Goal: Transaction & Acquisition: Purchase product/service

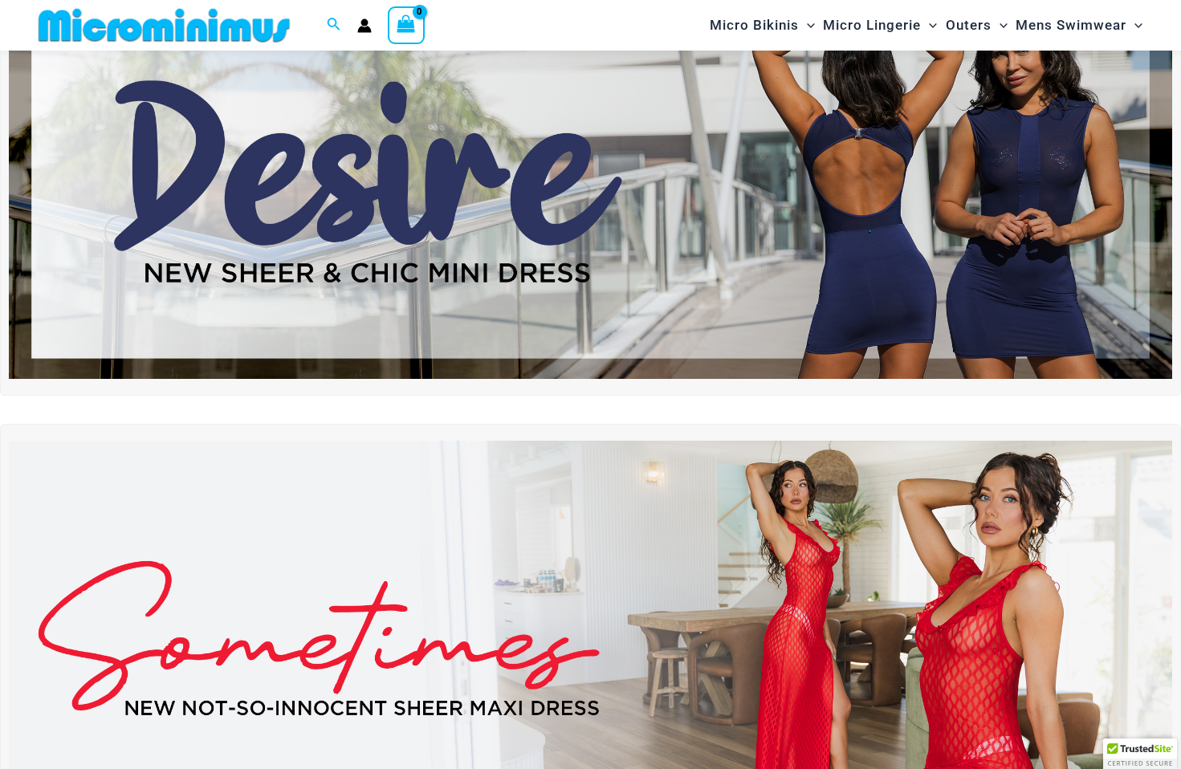
scroll to position [129, 0]
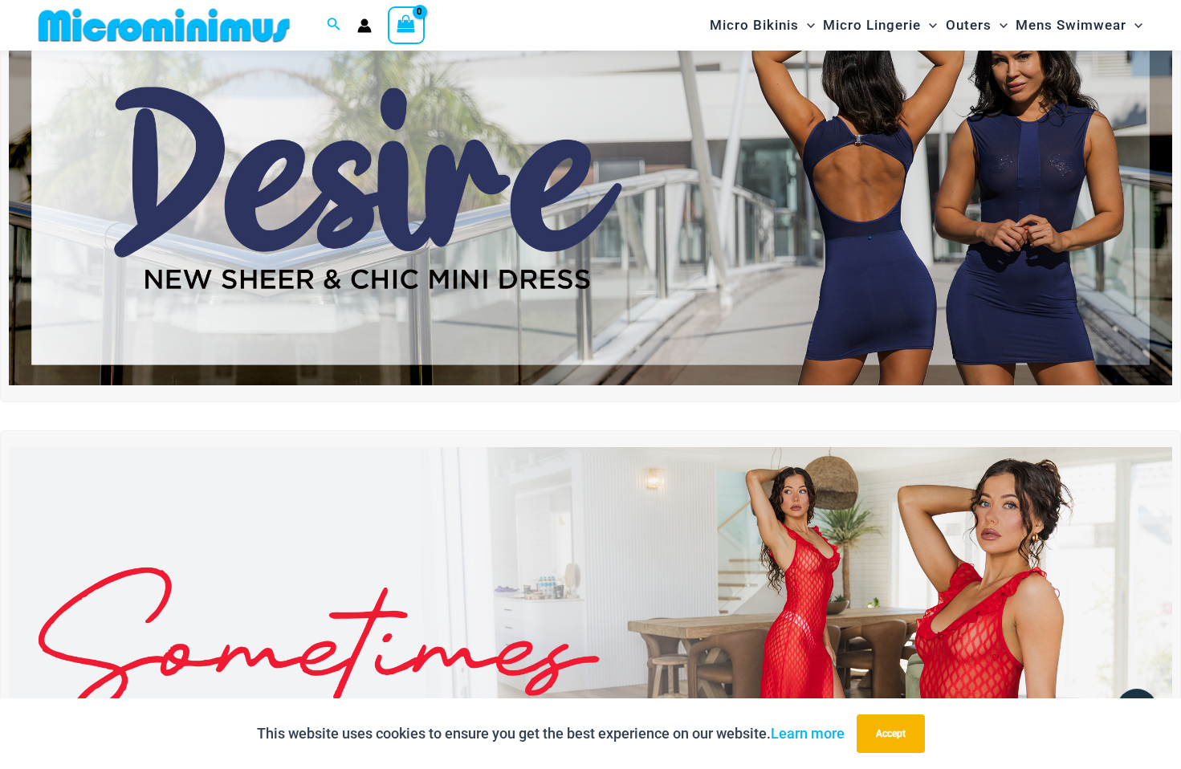
click at [774, 194] on img at bounding box center [591, 187] width 1164 height 395
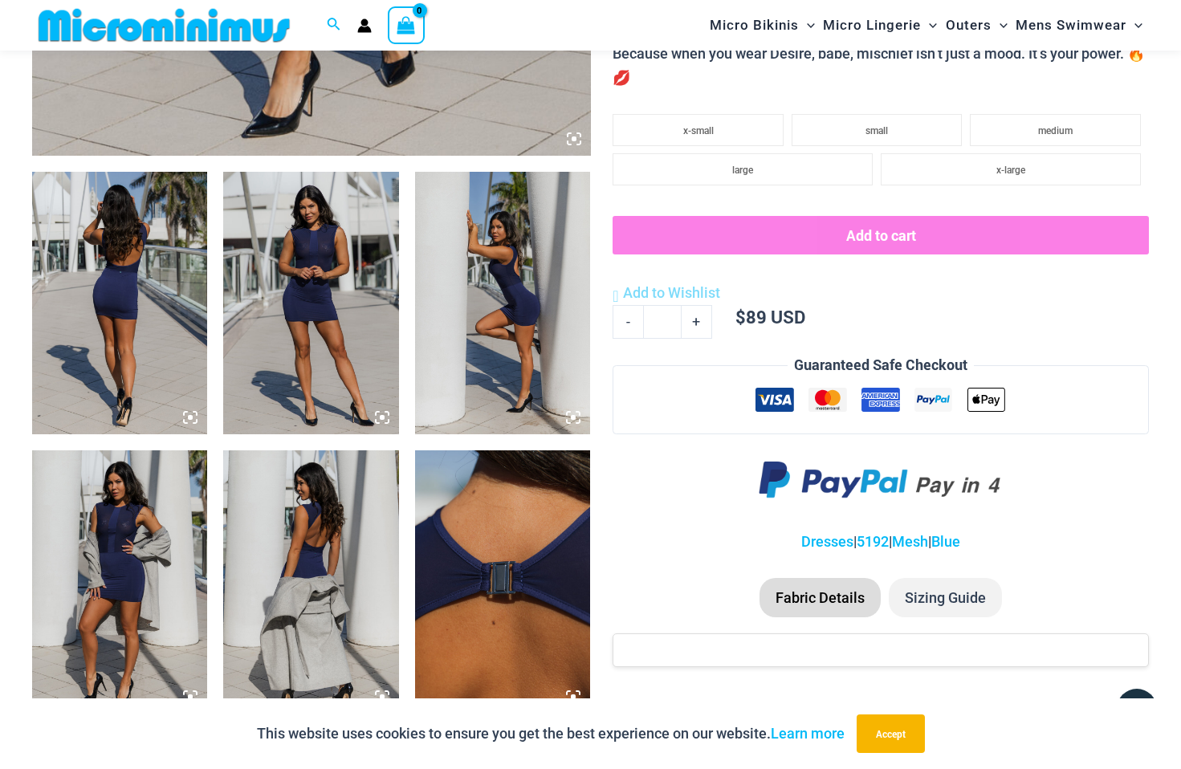
scroll to position [841, 0]
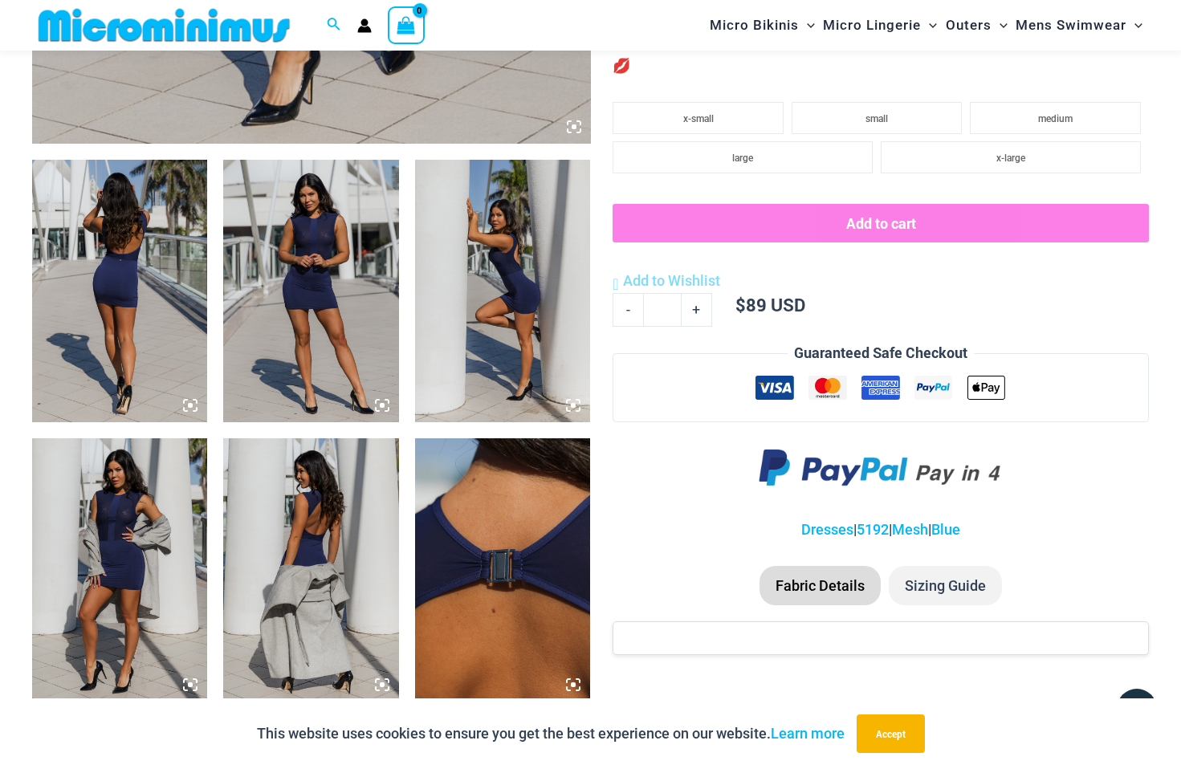
click at [150, 324] on img at bounding box center [119, 291] width 175 height 263
click at [961, 531] on link "Blue" at bounding box center [946, 529] width 29 height 17
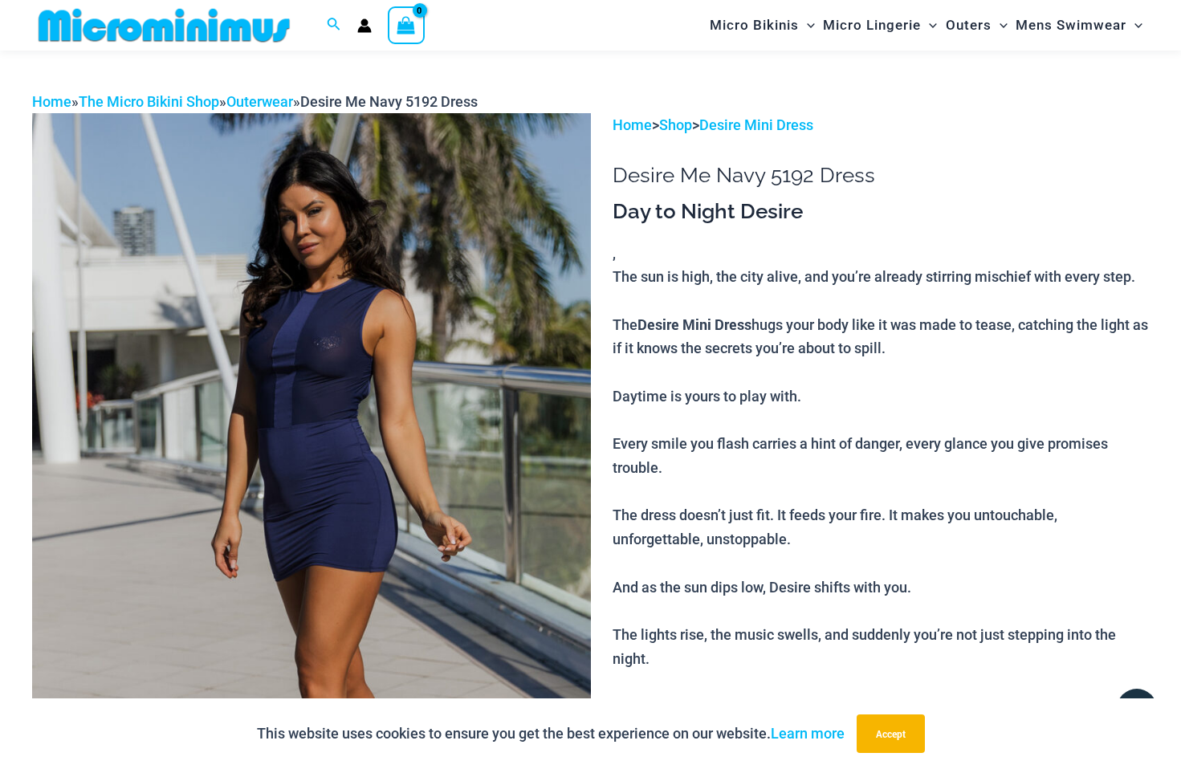
scroll to position [32, 0]
click at [763, 123] on link "Desire Mini Dress" at bounding box center [756, 125] width 114 height 17
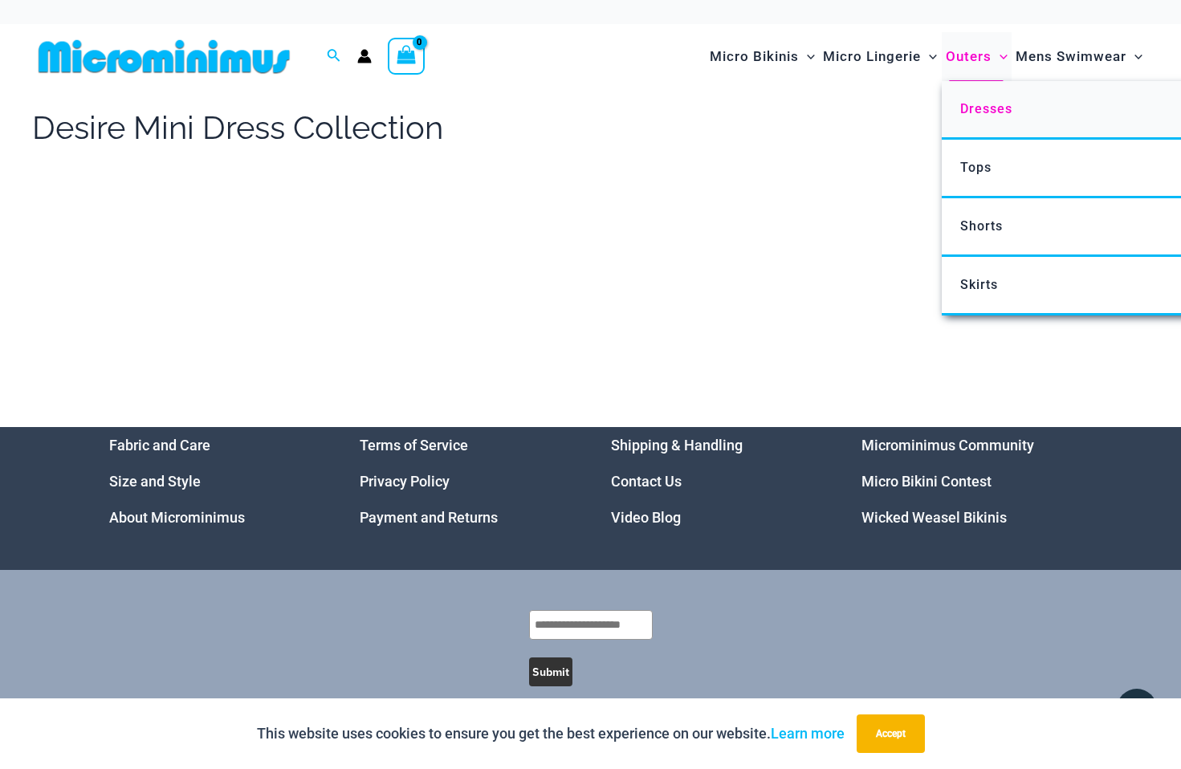
click at [980, 103] on span "Dresses" at bounding box center [987, 108] width 52 height 15
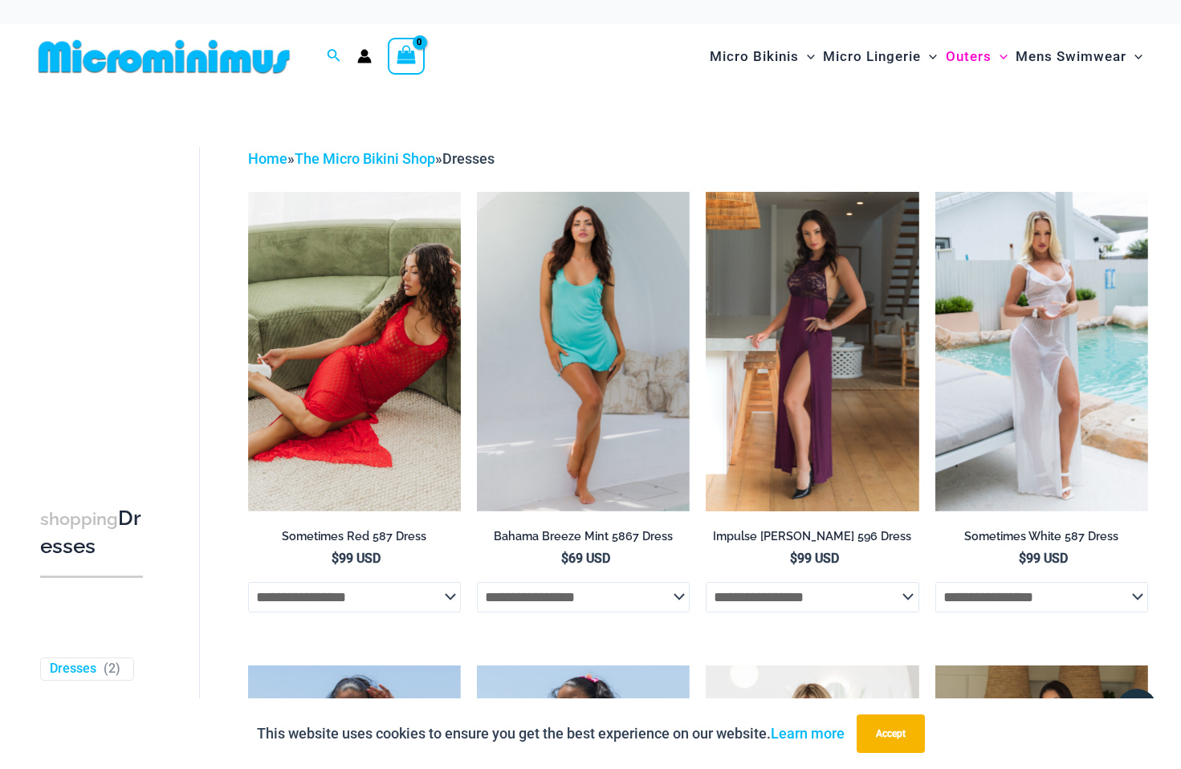
click at [164, 61] on img at bounding box center [164, 57] width 264 height 36
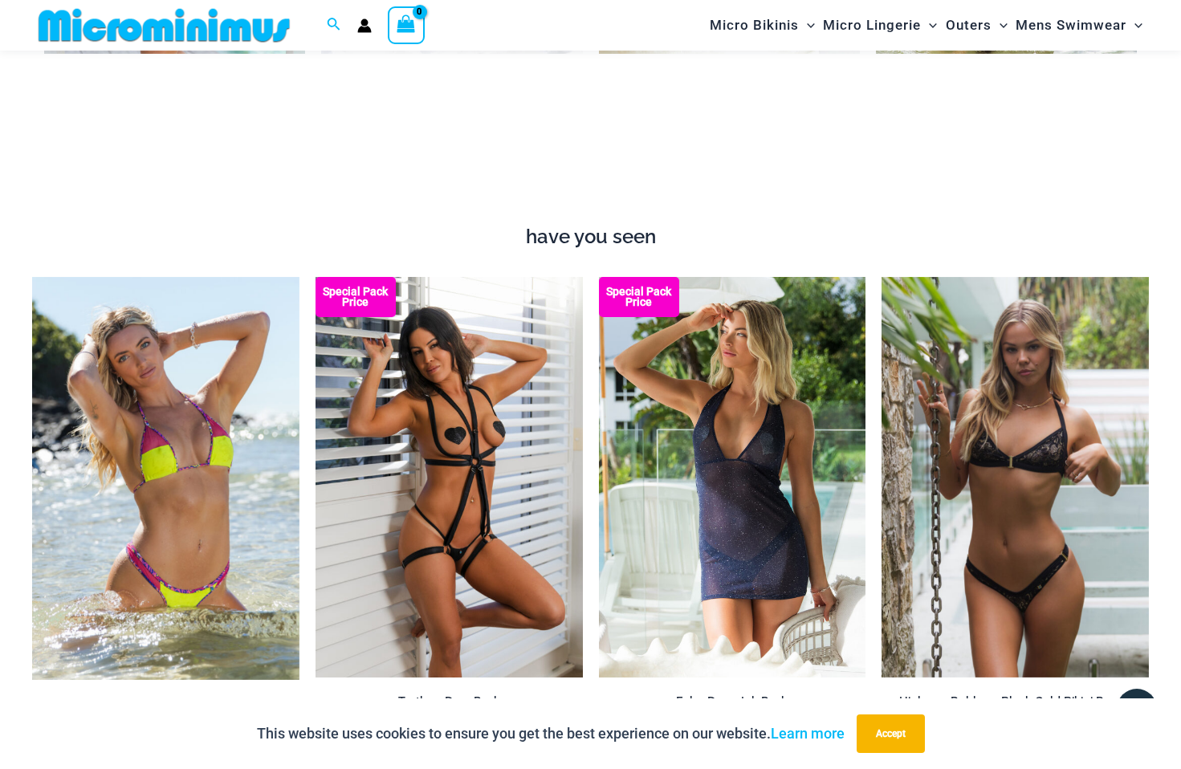
scroll to position [1642, 0]
